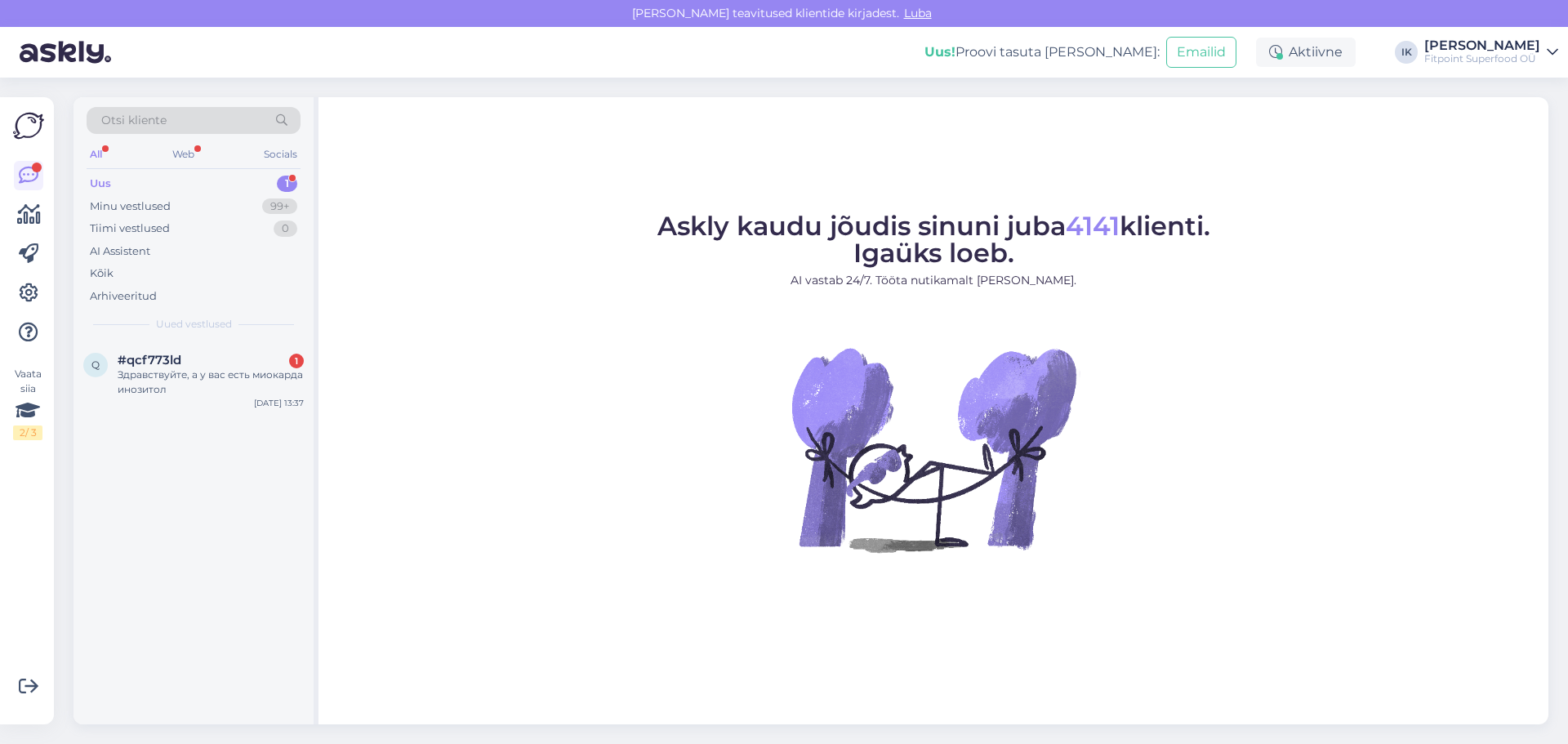
click at [183, 371] on div "Здравствуйте, а у вас есть миокарда инозитол" at bounding box center [210, 382] width 186 height 29
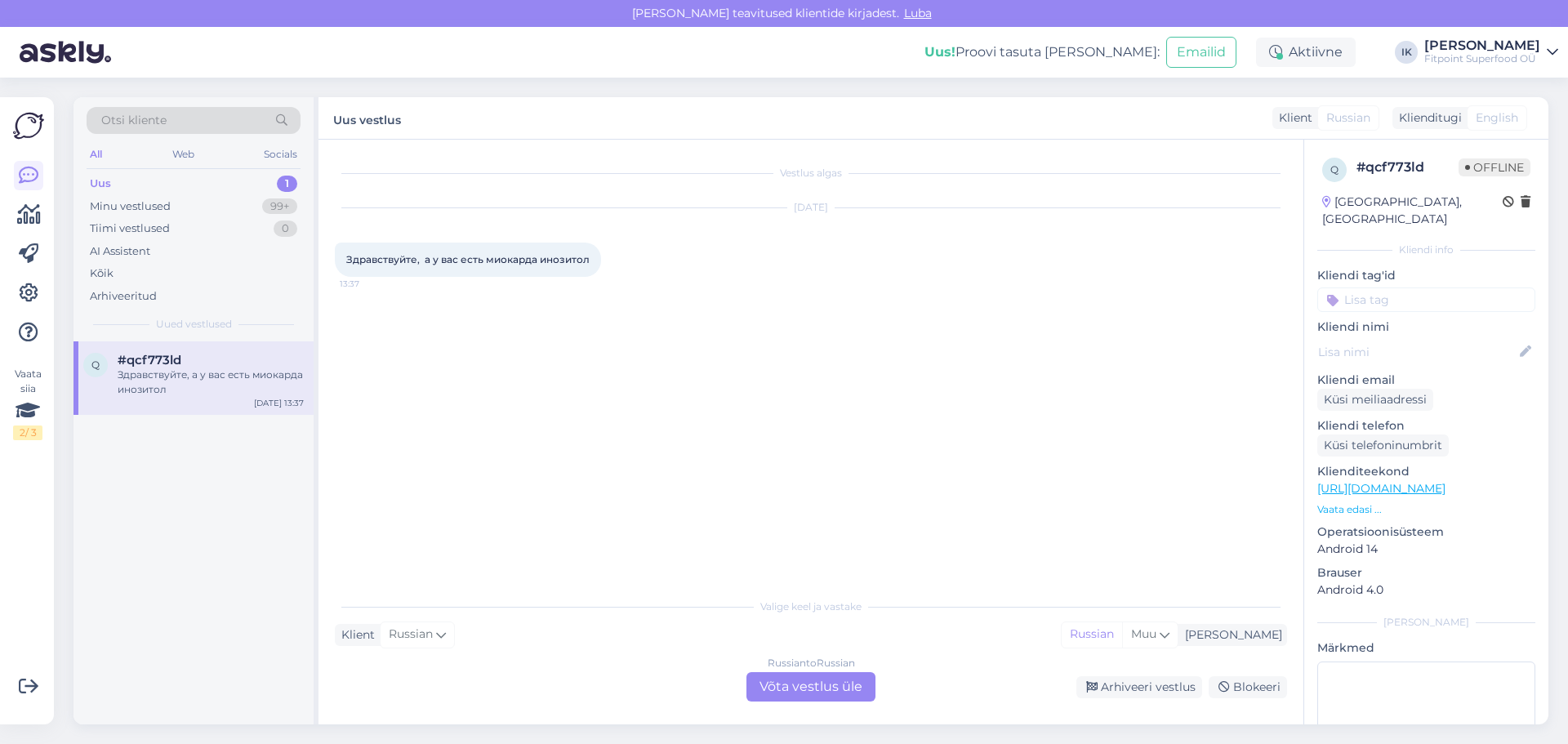
click at [761, 677] on div "Russian to Russian Võta vestlus üle" at bounding box center [810, 686] width 129 height 29
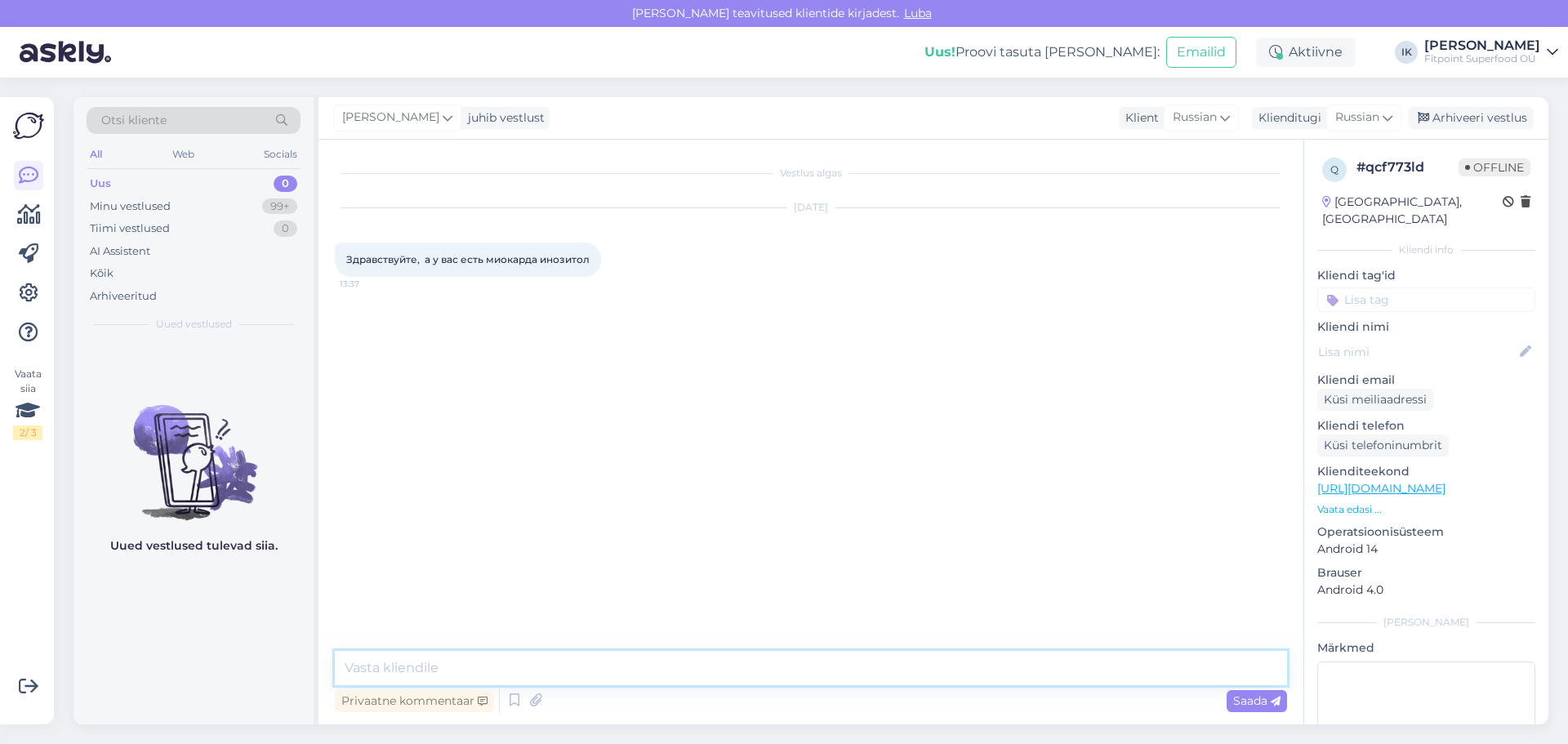
drag, startPoint x: 761, startPoint y: 677, endPoint x: 774, endPoint y: 672, distance: 13.9
click at [772, 673] on textarea at bounding box center [811, 668] width 952 height 34
type textarea "L"
type textarea "Добрый день,у нас есть мио инозитол"
paste textarea "https://fitpoint.ee/ru/zein-pharma-mio-inozitol-500-mg-180-kapsul/"
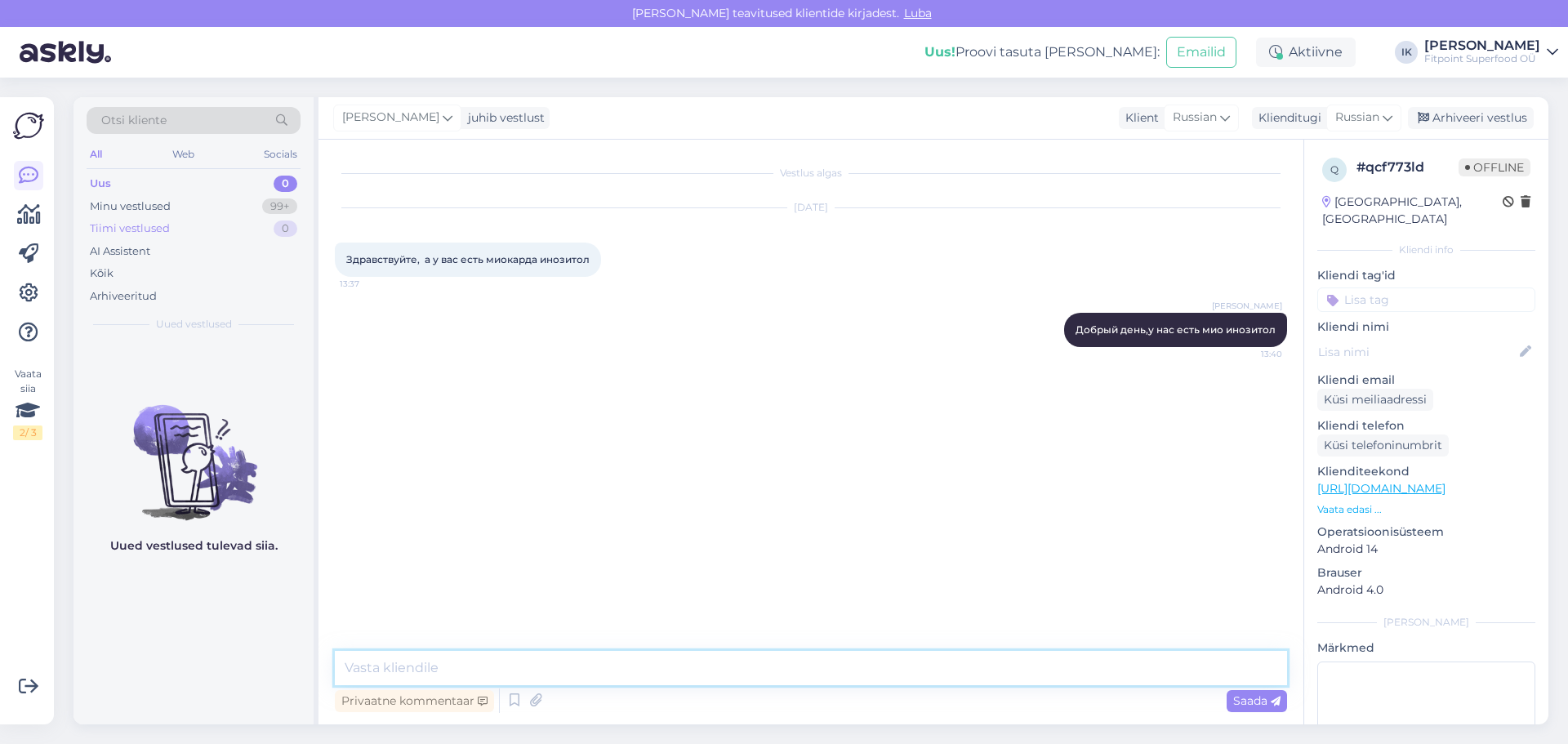
type textarea "https://fitpoint.ee/ru/zein-pharma-mio-inozitol-500-mg-180-kapsul/"
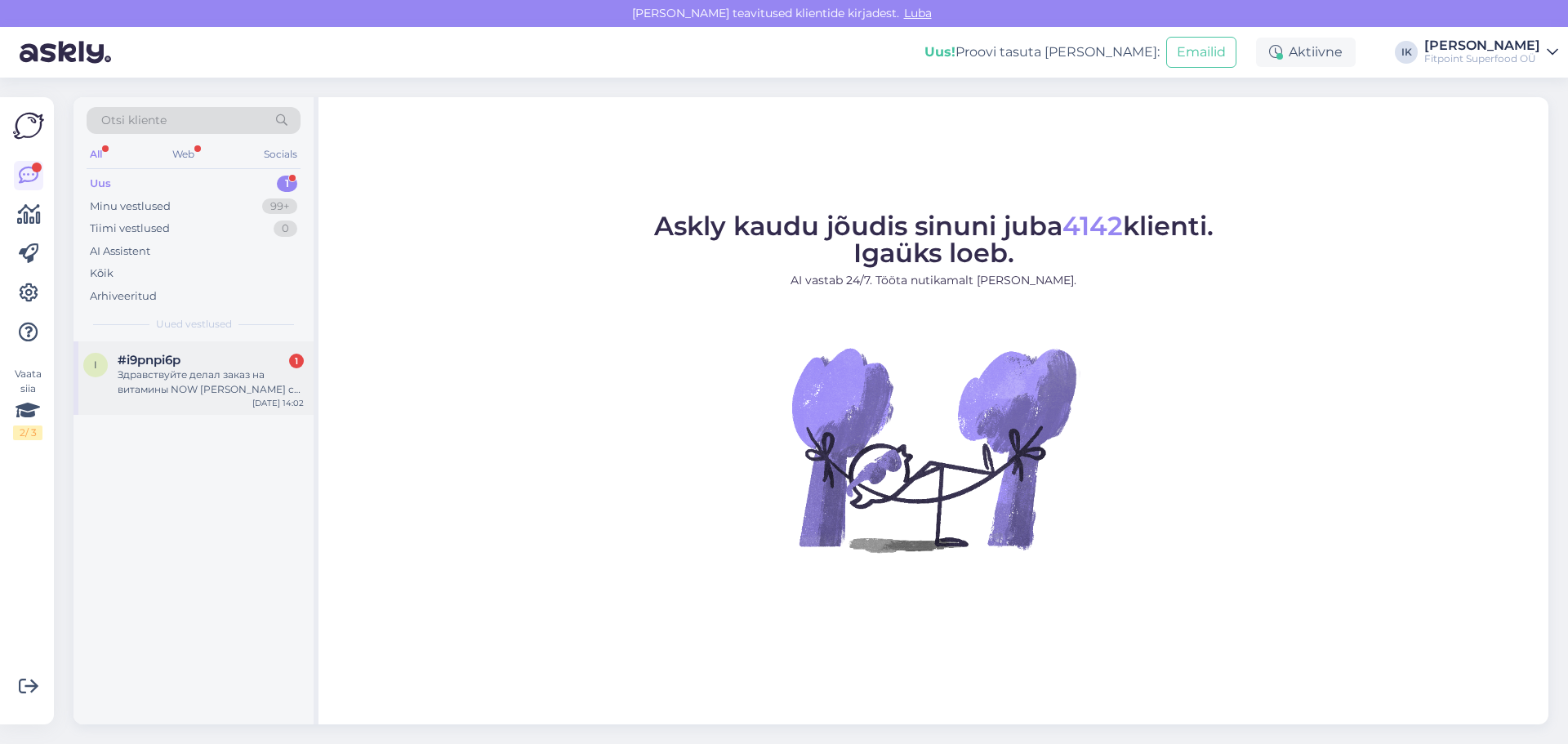
click at [155, 364] on span "#i9pnpi6p" at bounding box center [148, 360] width 63 height 15
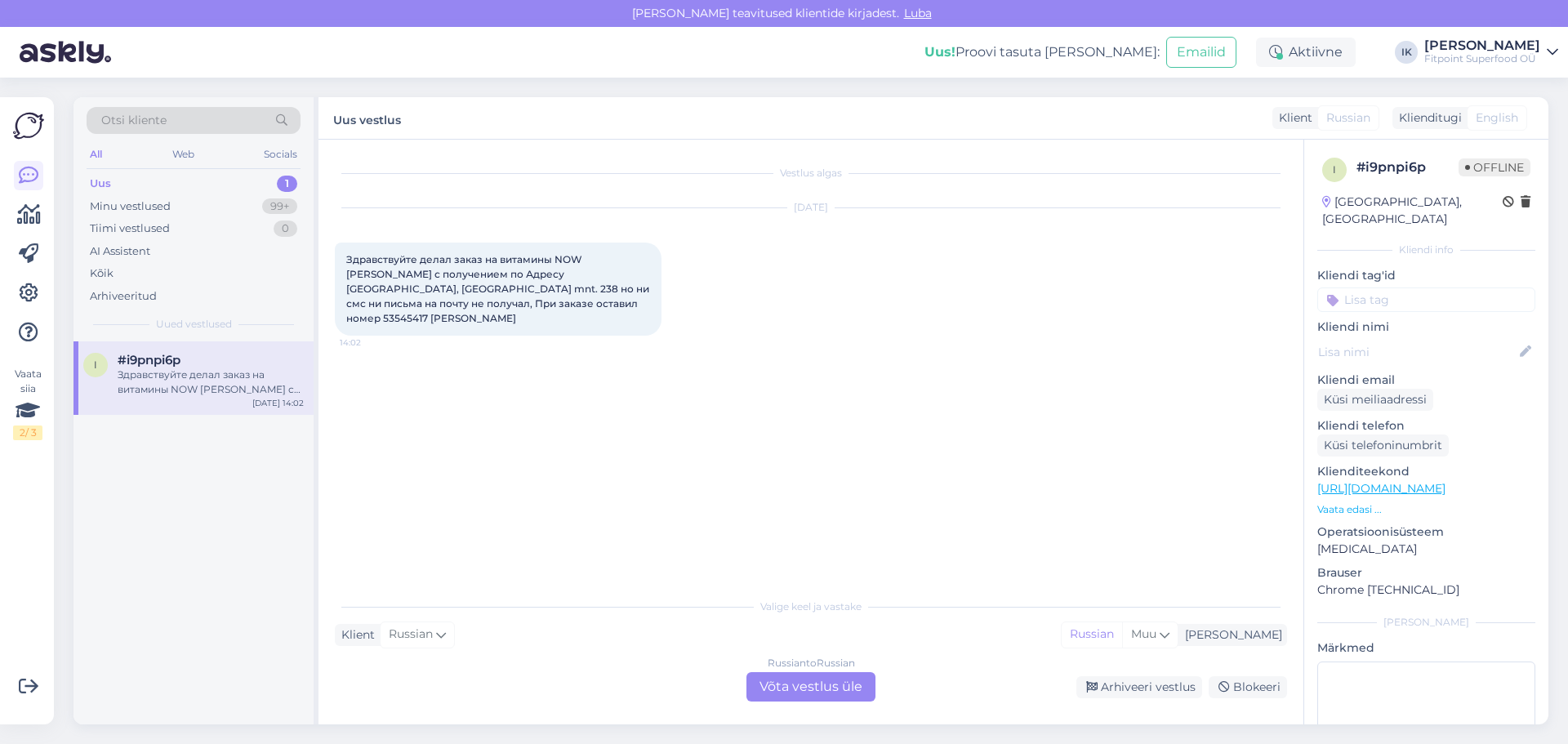
click at [798, 693] on div "Russian to Russian Võta vestlus üle" at bounding box center [810, 686] width 129 height 29
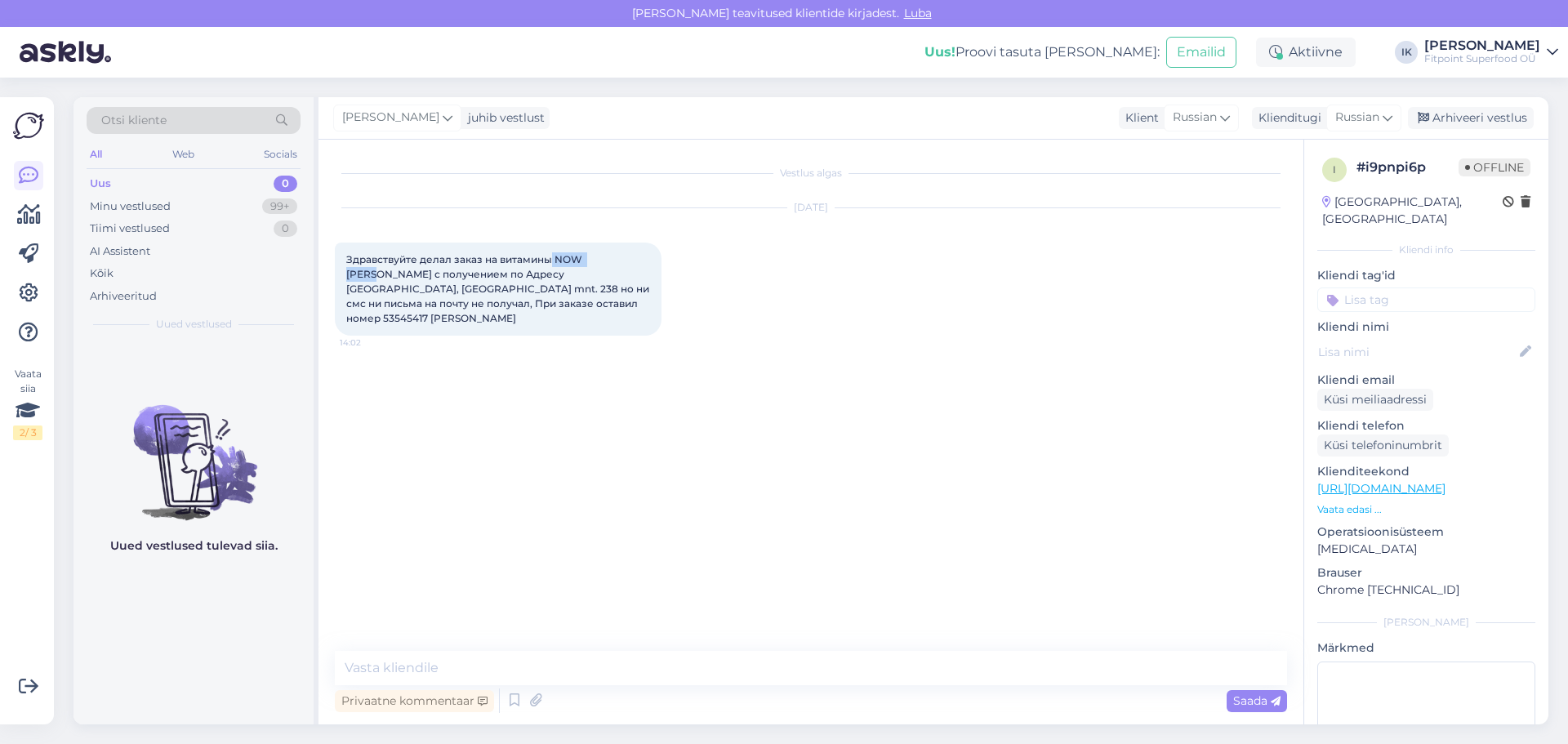
drag, startPoint x: 551, startPoint y: 259, endPoint x: 618, endPoint y: 258, distance: 67.0
click at [618, 258] on span "Здравствуйте делал заказ на витамины NOW [PERSON_NAME] с получением по Адресу […" at bounding box center [498, 289] width 305 height 71
click at [628, 658] on textarea at bounding box center [811, 668] width 952 height 34
type textarea "L"
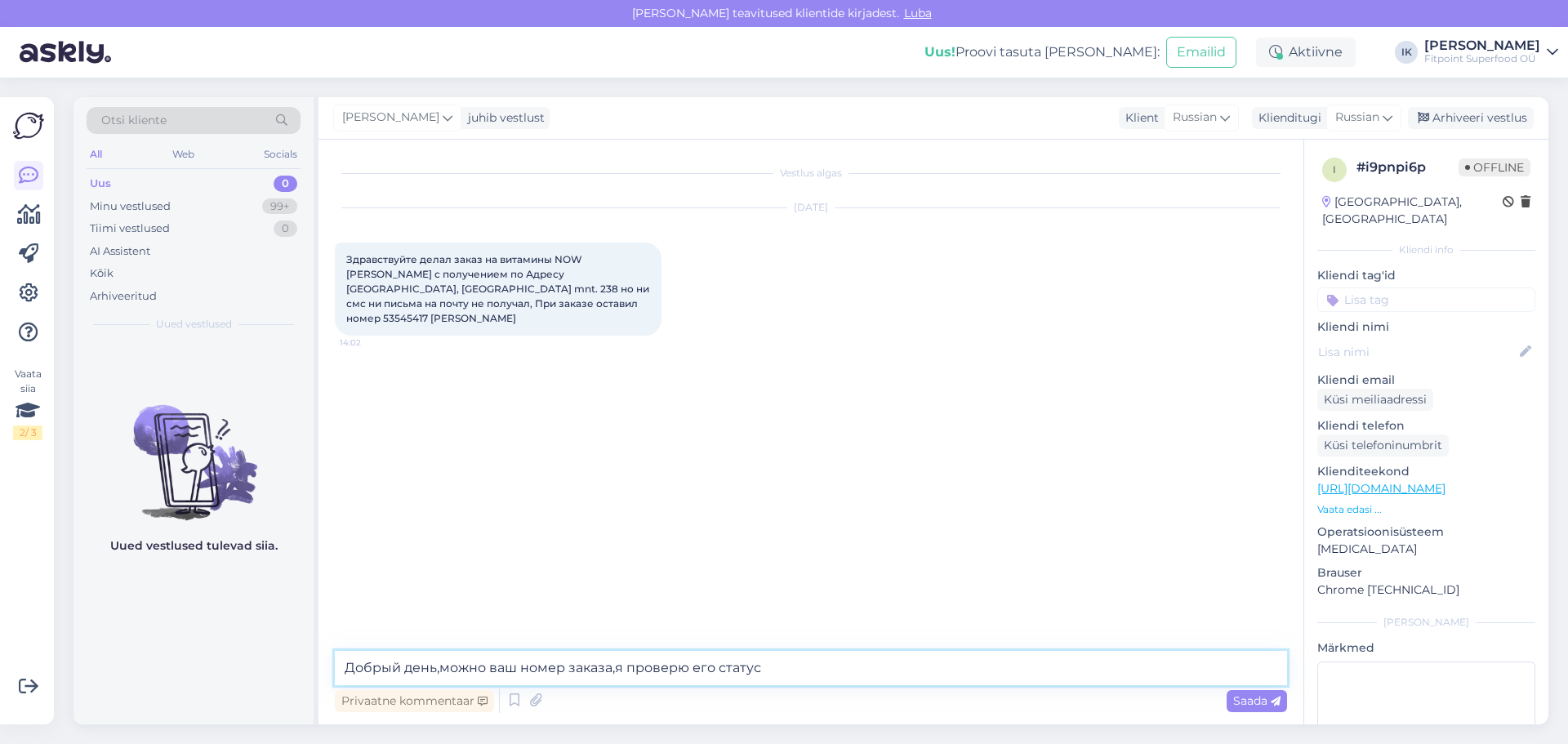
click at [617, 674] on textarea "Добрый день,можно ваш номер заказа,я проверю его статус" at bounding box center [811, 668] width 952 height 34
type textarea "Добрый день,можно ваш номер заказа?я проверю его статус"
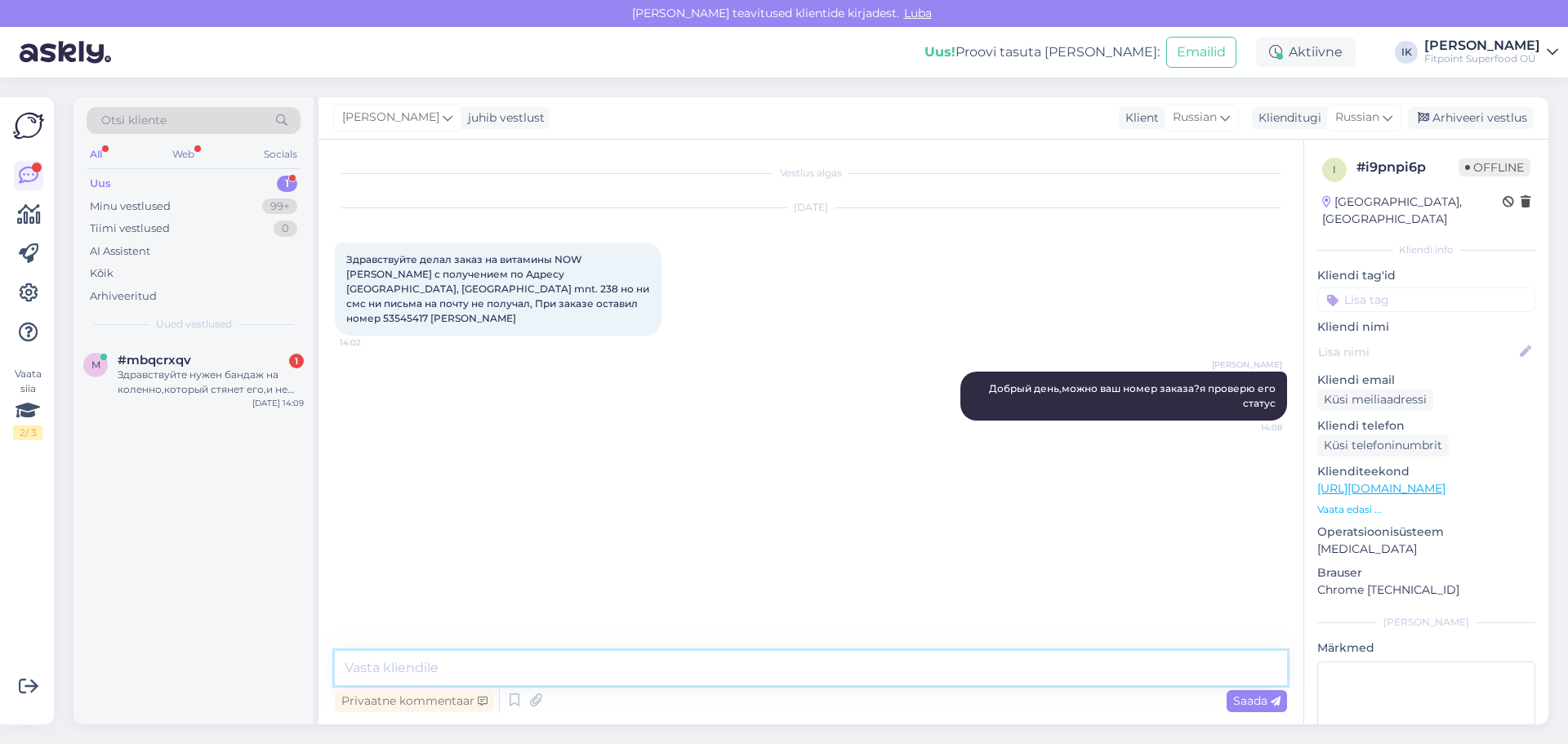
click at [515, 664] on textarea at bounding box center [811, 668] width 952 height 34
type textarea "L"
type textarea "[PERSON_NAME]"
click at [508, 667] on textarea "Ваш заказ ждет вас в м [GEOGRAPHIC_DATA] с 6.08" at bounding box center [811, 668] width 952 height 34
click at [615, 659] on textarea "Ваш заказ ждет вас в магазине с 6.08" at bounding box center [811, 668] width 952 height 34
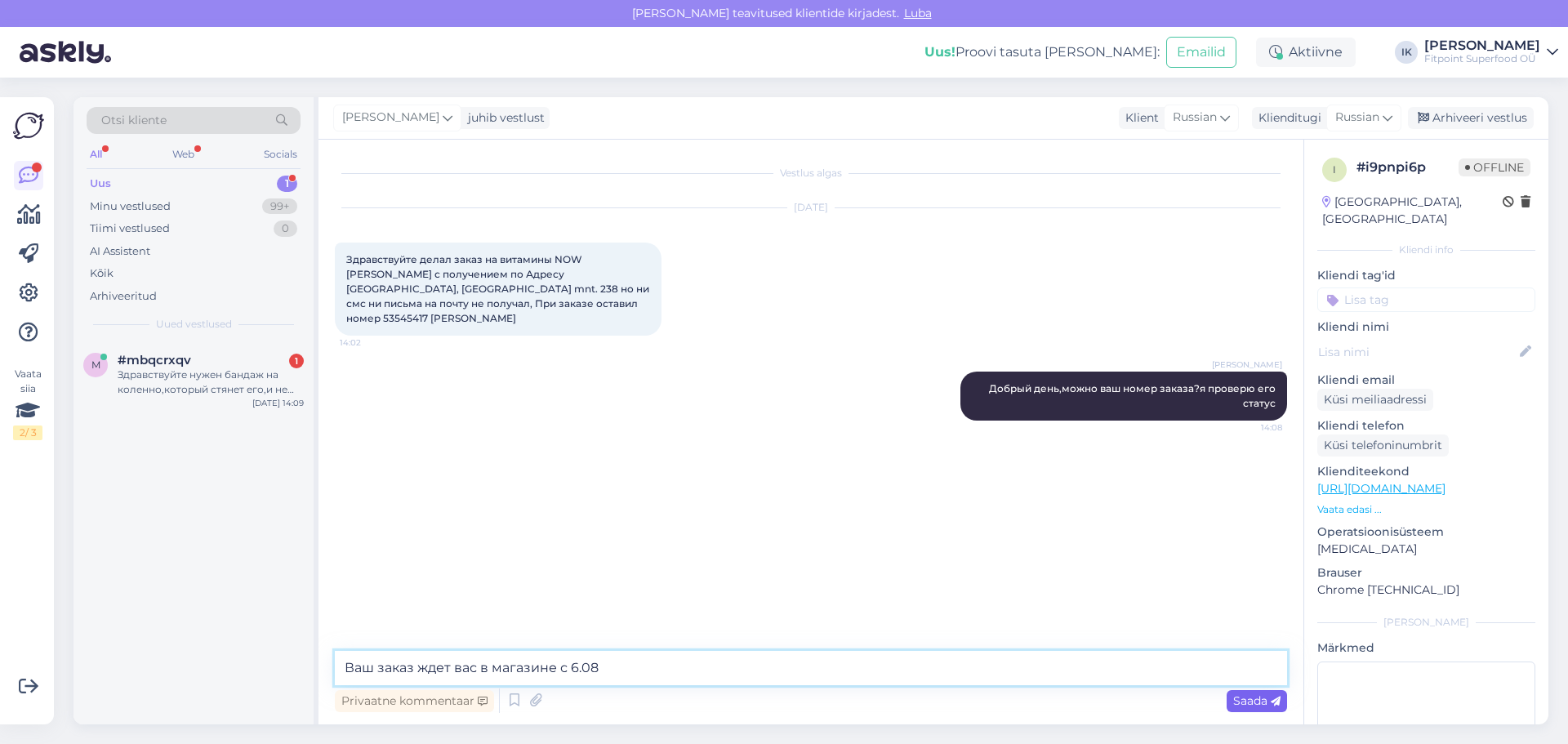
type textarea "Ваш заказ ждет вас в магазине с 6.08"
click at [1252, 698] on span "Saada" at bounding box center [1256, 701] width 48 height 15
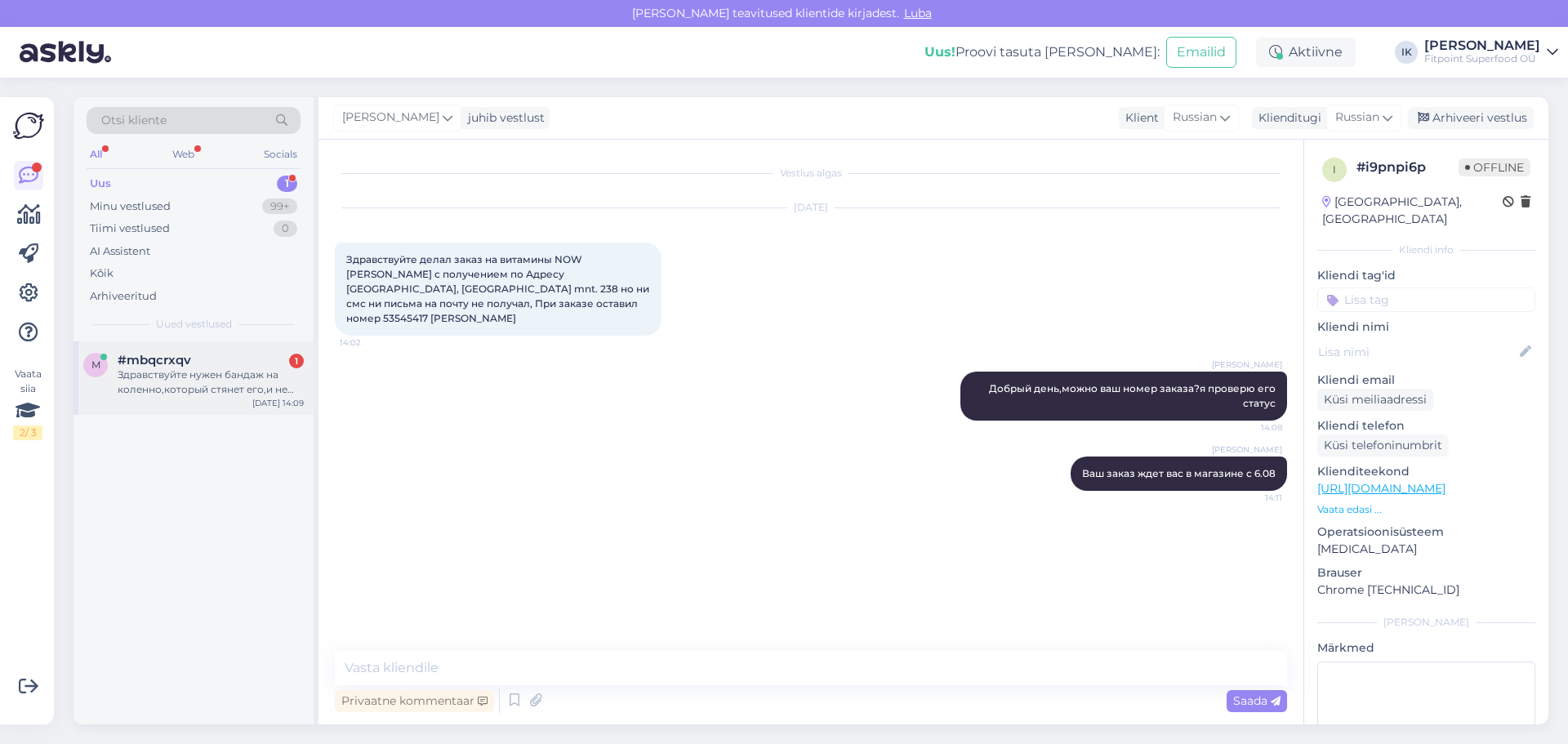
click at [234, 364] on div "#mbqcrxqv 1" at bounding box center [210, 360] width 186 height 15
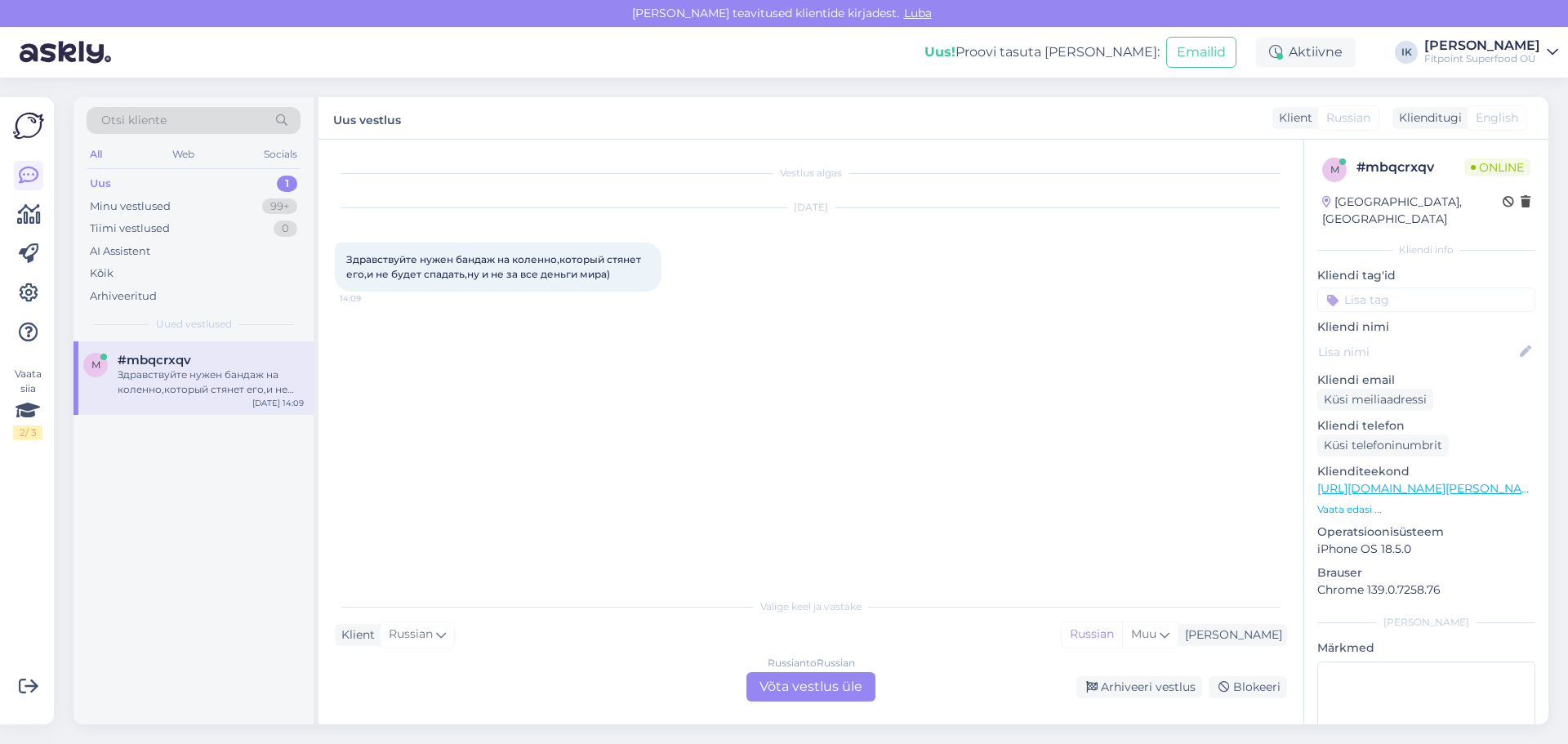
click at [795, 687] on div "Russian to Russian Võta vestlus üle" at bounding box center [810, 686] width 129 height 29
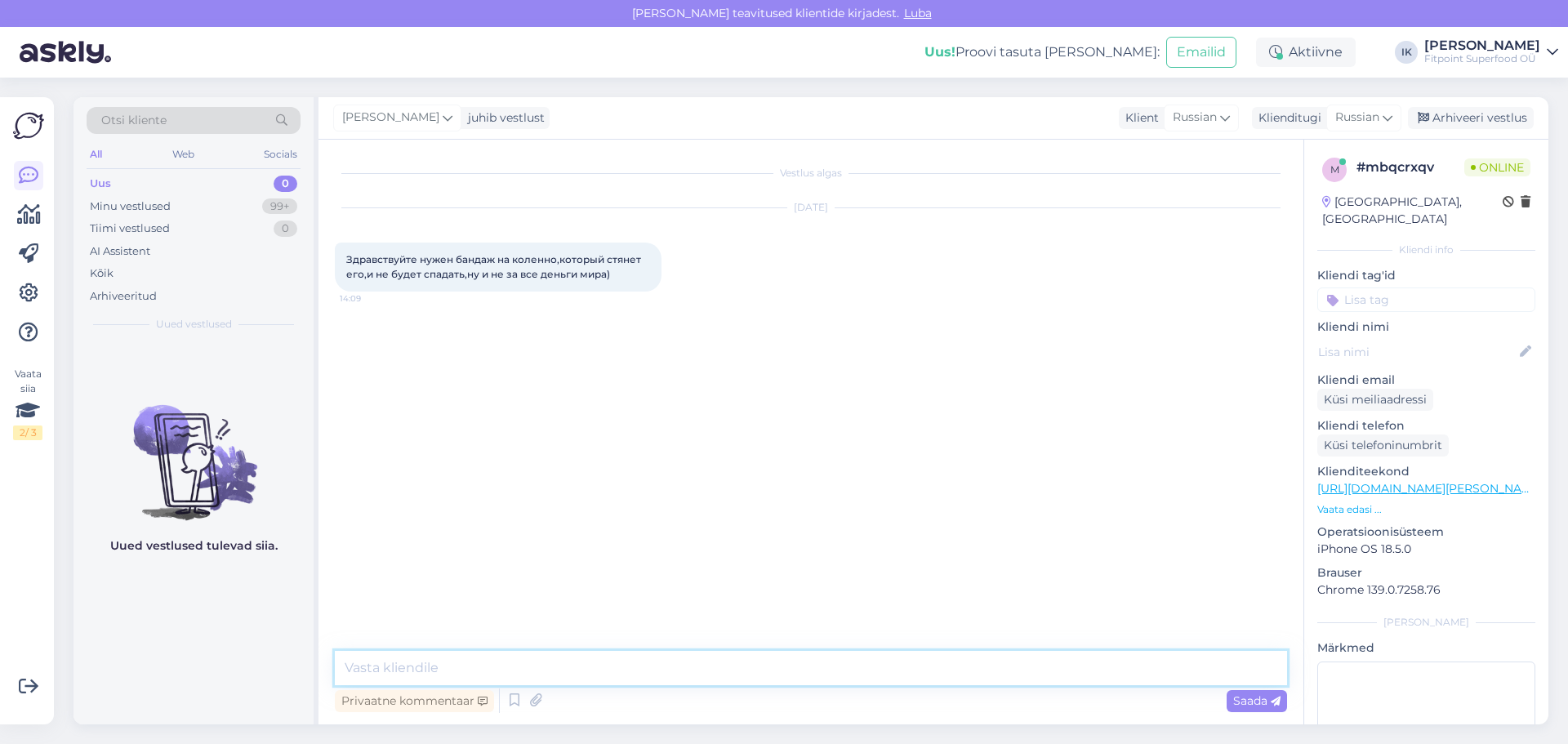
click at [561, 666] on textarea at bounding box center [811, 668] width 952 height 34
paste textarea "[URL][DOMAIN_NAME]"
type textarea "Добрый день,у нас есть такой вариант [URL][DOMAIN_NAME]"
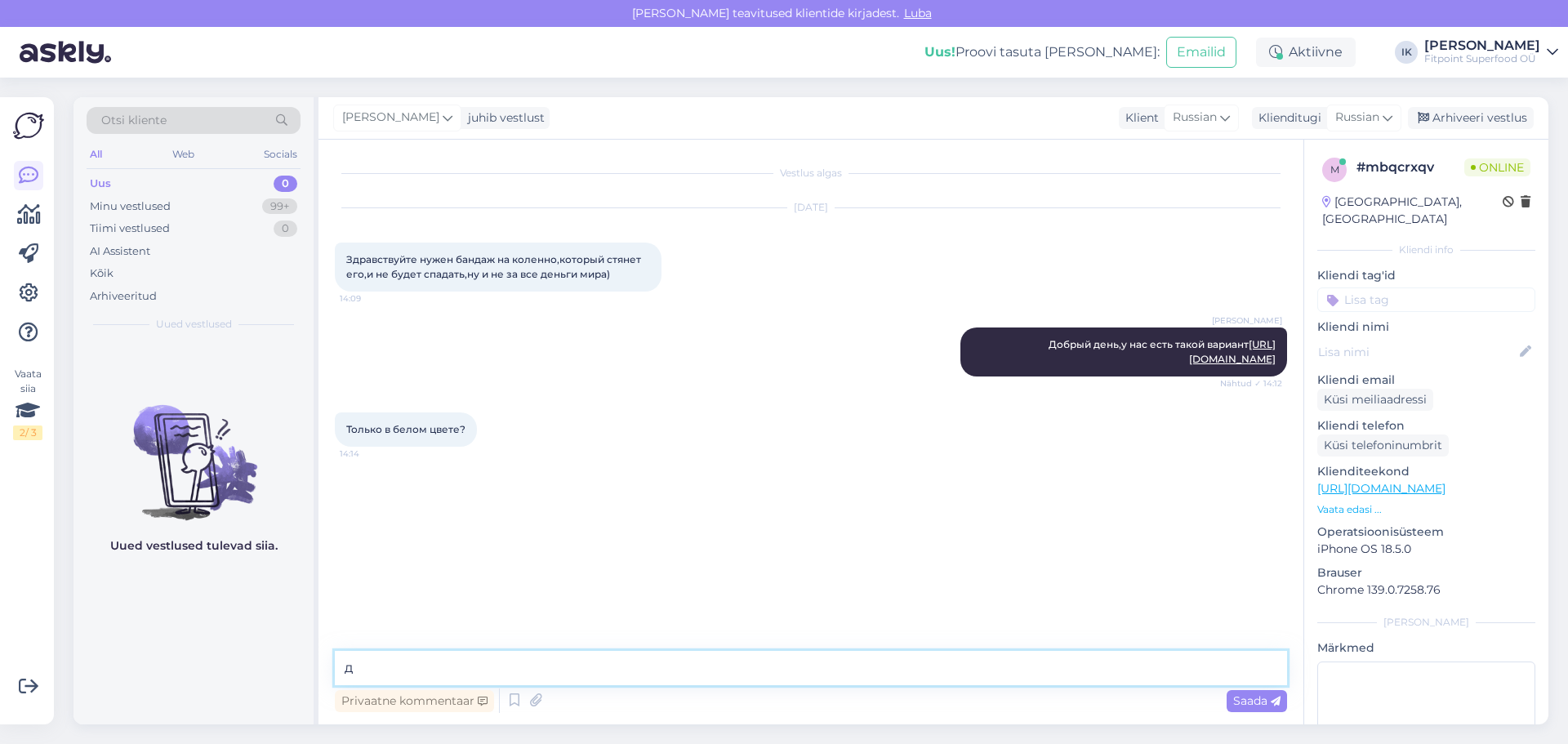
type textarea "да"
type textarea "Рады что смогли помочь"
